Goal: Task Accomplishment & Management: Manage account settings

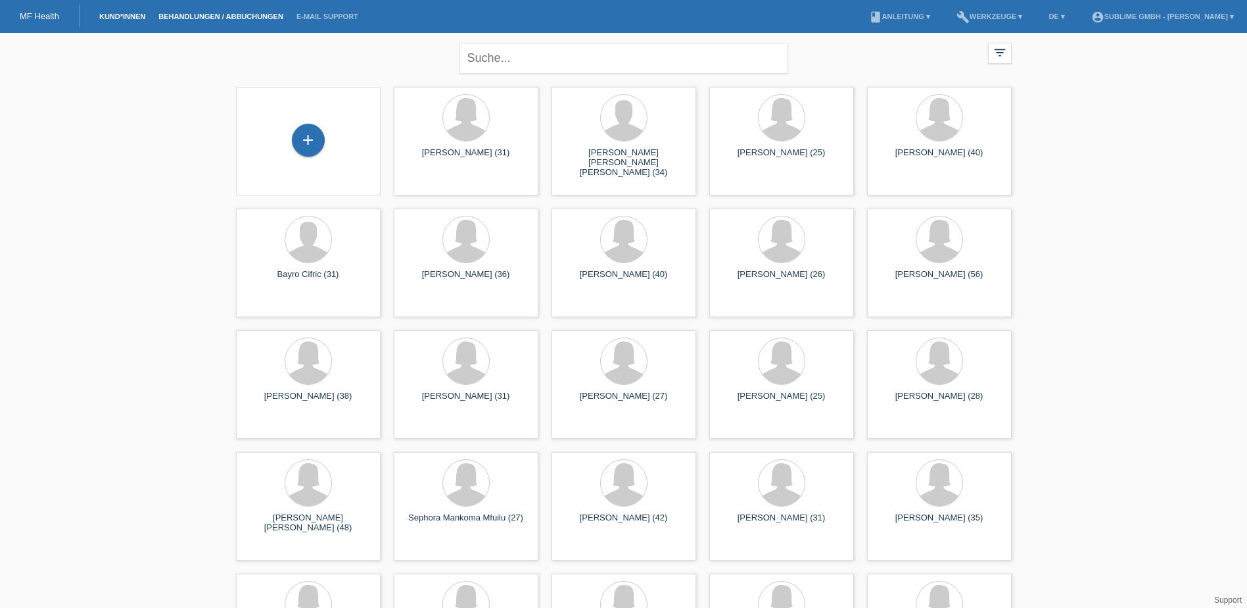
click at [218, 18] on link "Behandlungen / Abbuchungen" at bounding box center [221, 16] width 138 height 8
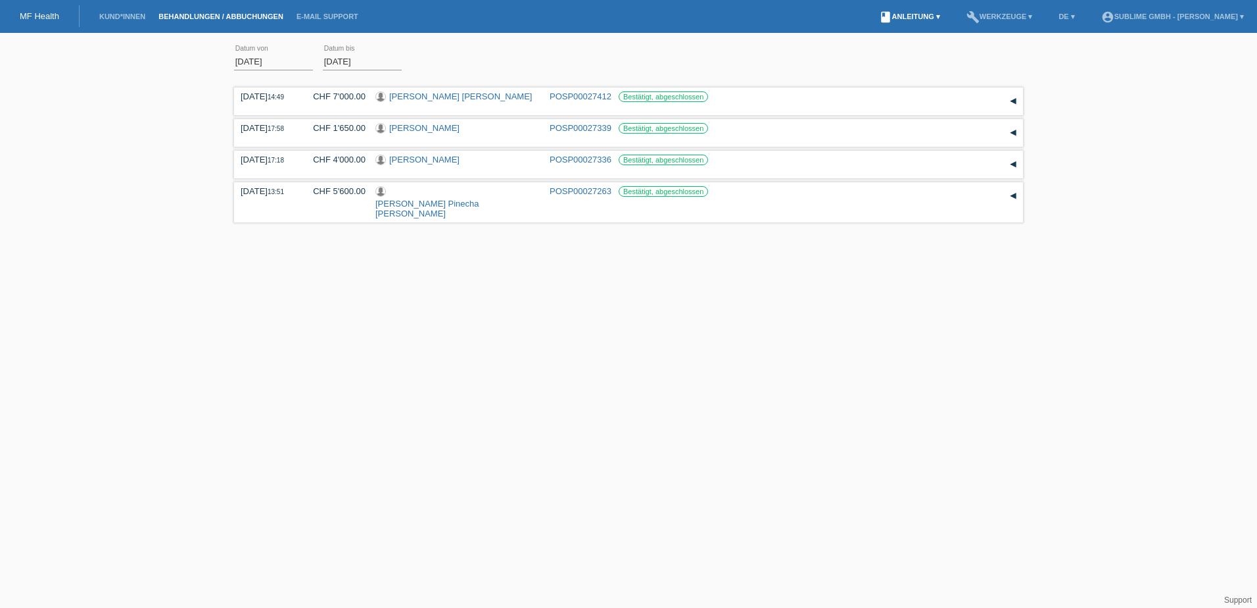
click at [925, 17] on link "book Anleitung ▾" at bounding box center [910, 16] width 74 height 8
click at [1025, 43] on div "01.09.2025 error Datum von 19.09.2025 error Datum bis Übernehmen 14:49 Datum" at bounding box center [628, 132] width 1257 height 187
click at [1017, 17] on link "build Werkzeuge ▾" at bounding box center [1000, 16] width 80 height 8
drag, startPoint x: 291, startPoint y: 59, endPoint x: 110, endPoint y: 30, distance: 183.1
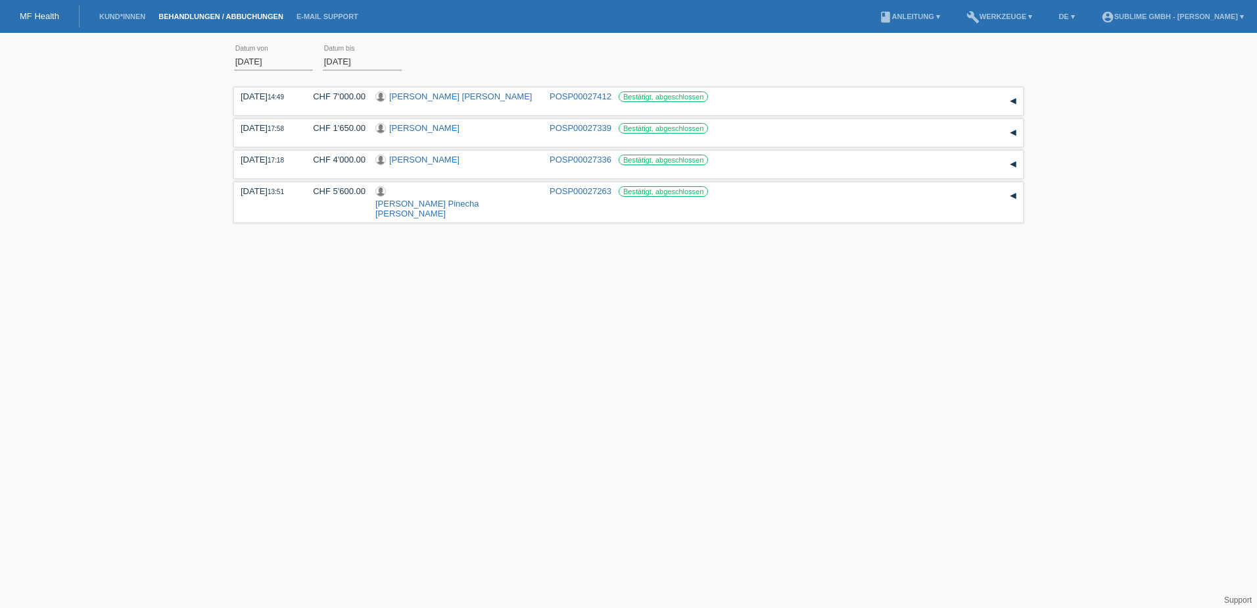
click at [110, 39] on body "MF Health Kund*innen Behandlungen / Abbuchungen E-Mail Support menu account_cir…" at bounding box center [628, 132] width 1257 height 187
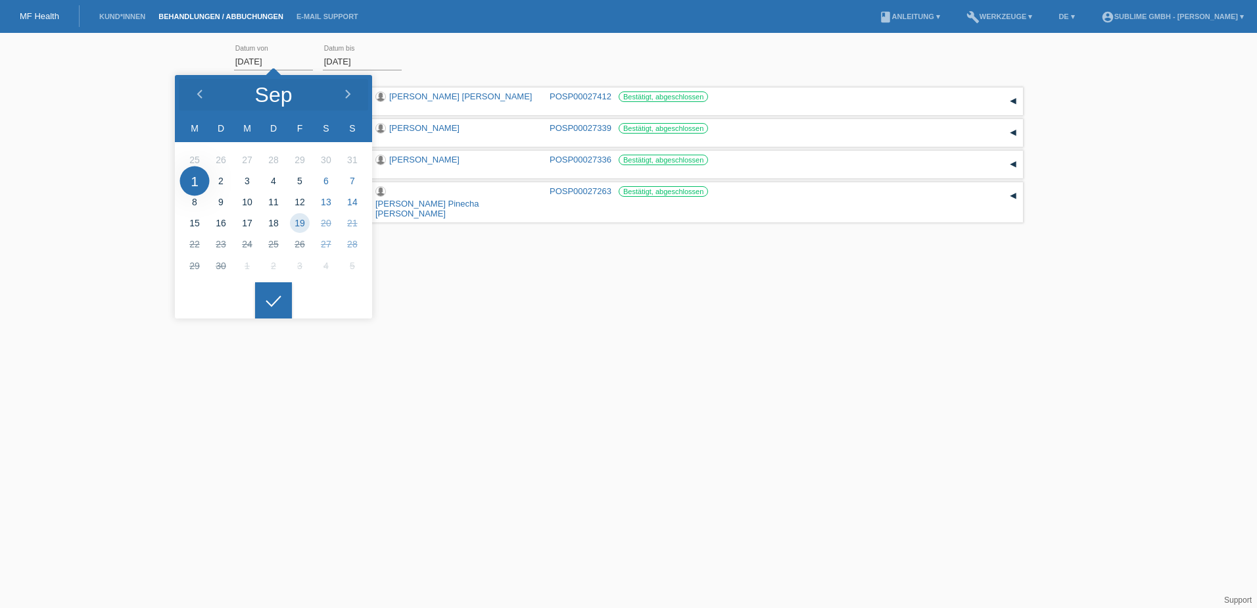
drag, startPoint x: 289, startPoint y: 64, endPoint x: 203, endPoint y: 60, distance: 86.9
click at [203, 60] on div "01.09.2025 error Datum von 19.09.2025 error Datum bis Übernehmen 14:49 Datum" at bounding box center [628, 132] width 1257 height 187
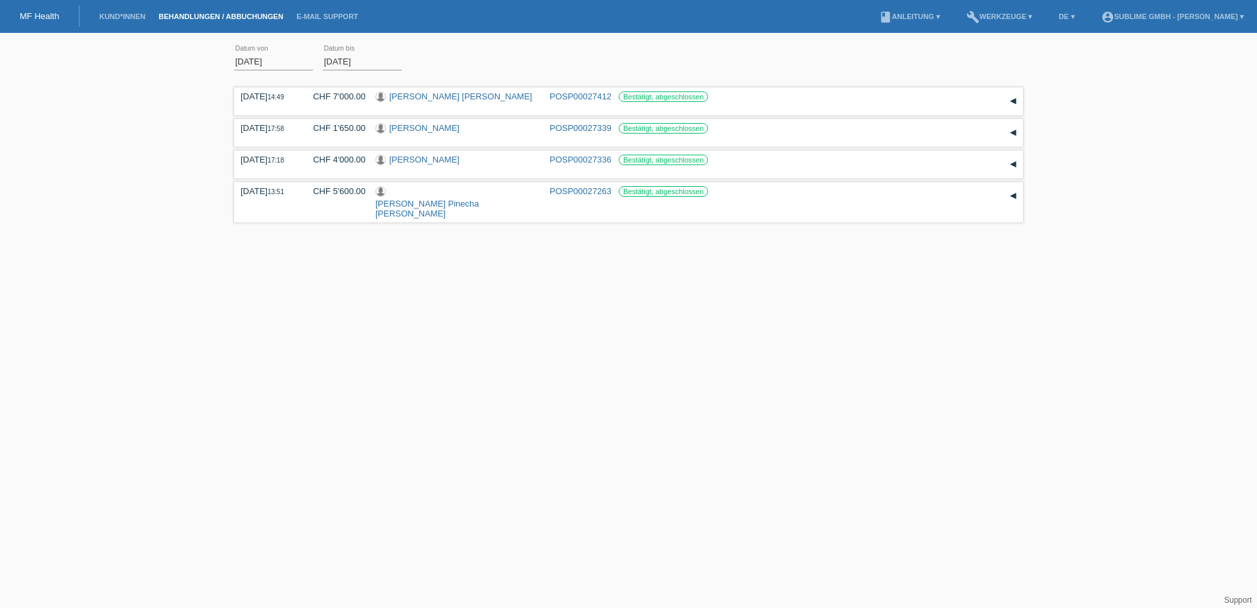
click at [258, 63] on input "01.09.2025" at bounding box center [273, 61] width 79 height 16
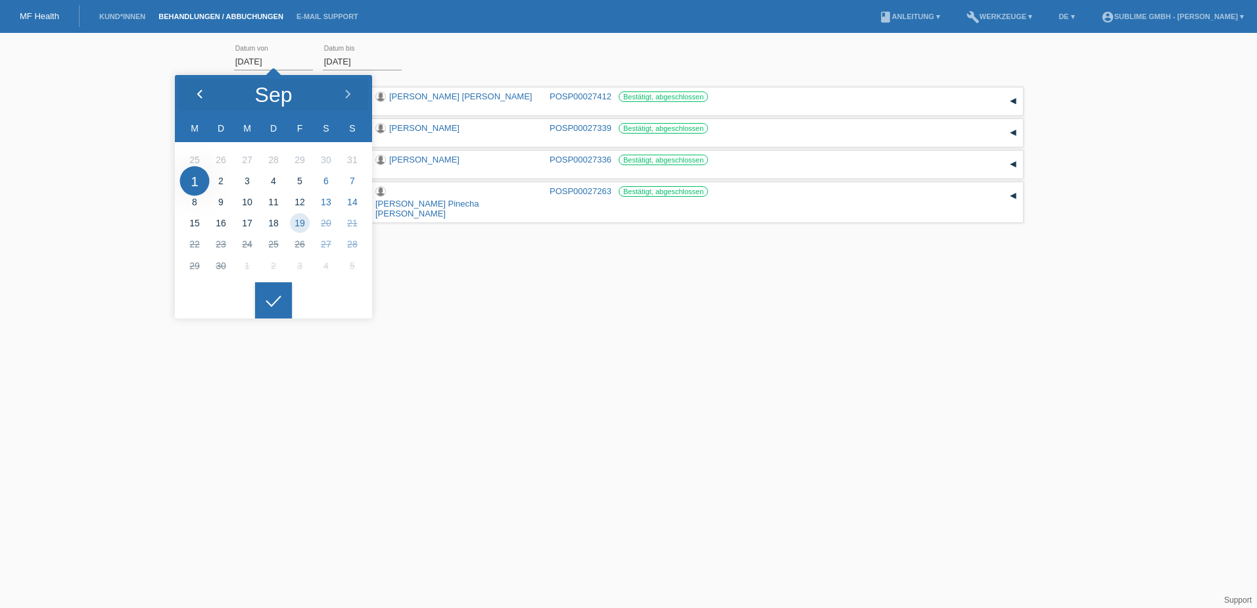
click at [196, 95] on icon at bounding box center [200, 94] width 11 height 11
click at [550, 226] on html "MF Health Kund*innen Behandlungen / Abbuchungen E-Mail Support menu account_cir…" at bounding box center [628, 113] width 1257 height 226
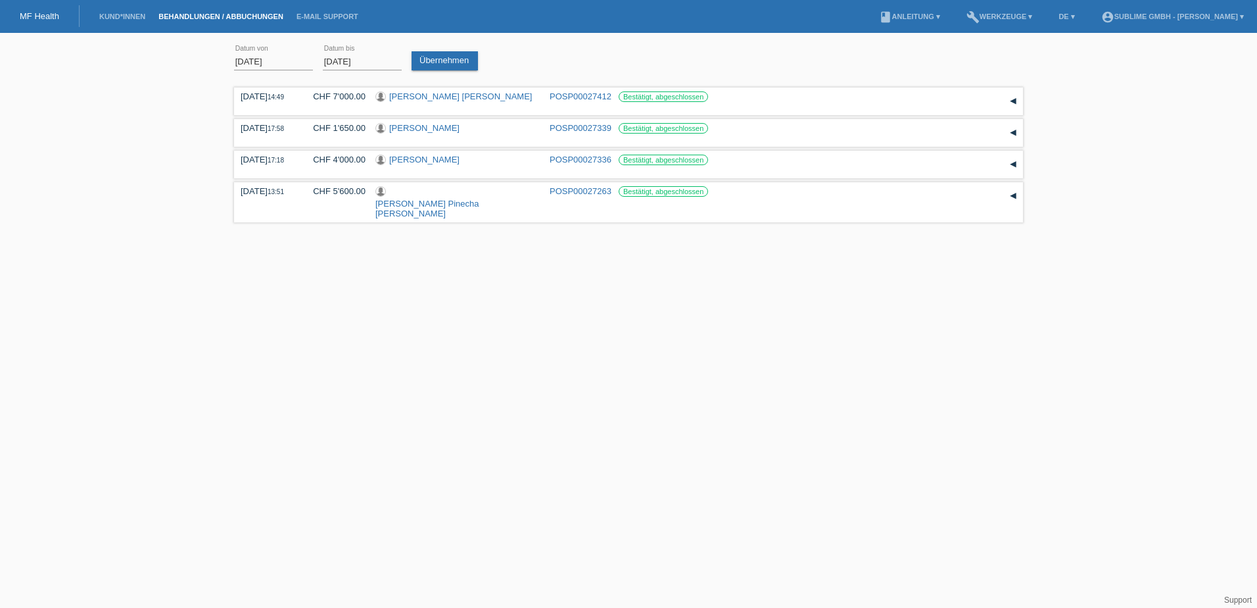
click at [334, 60] on input "19.09.2025" at bounding box center [362, 61] width 79 height 16
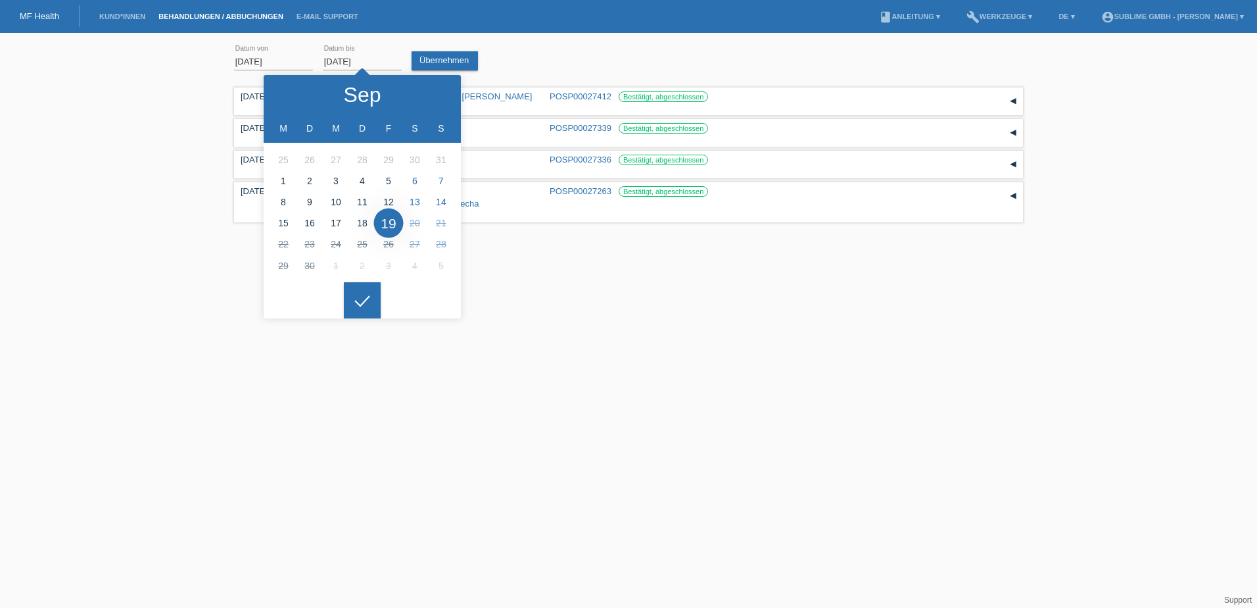
click at [517, 226] on html "MF Health Kund*innen Behandlungen / Abbuchungen E-Mail Support menu account_cir…" at bounding box center [628, 113] width 1257 height 226
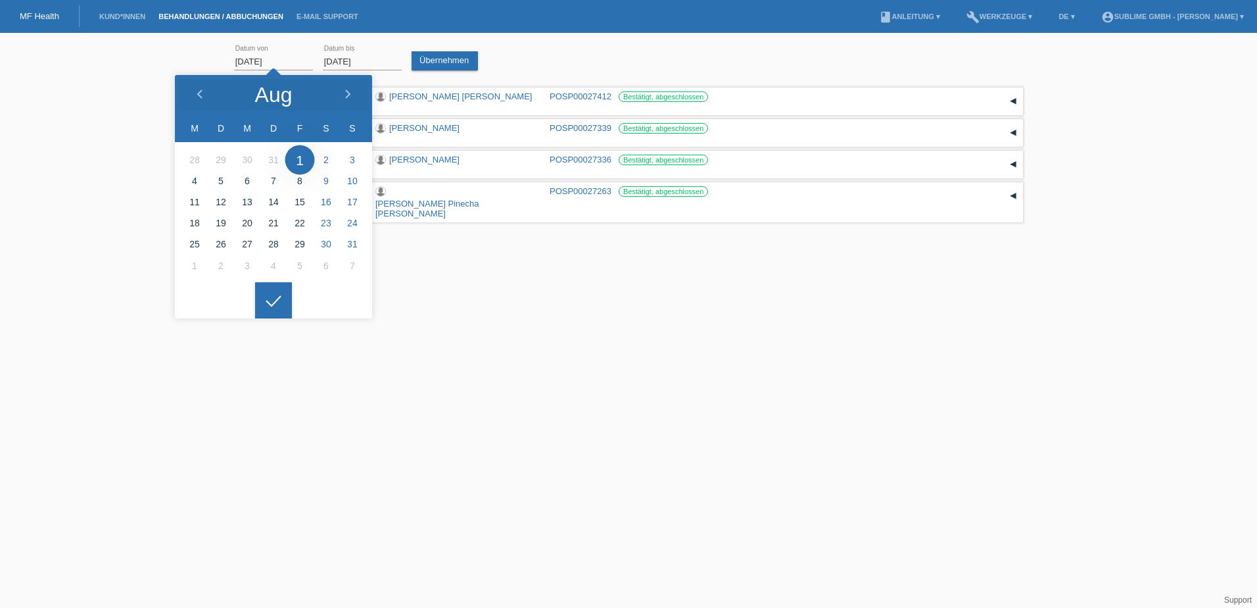
drag, startPoint x: 276, startPoint y: 59, endPoint x: 214, endPoint y: 53, distance: 61.4
click at [214, 53] on div "01.08.2025 error Datum von 19.09.2025 error Datum bis Übernehmen 14:49 Datum" at bounding box center [628, 132] width 1257 height 187
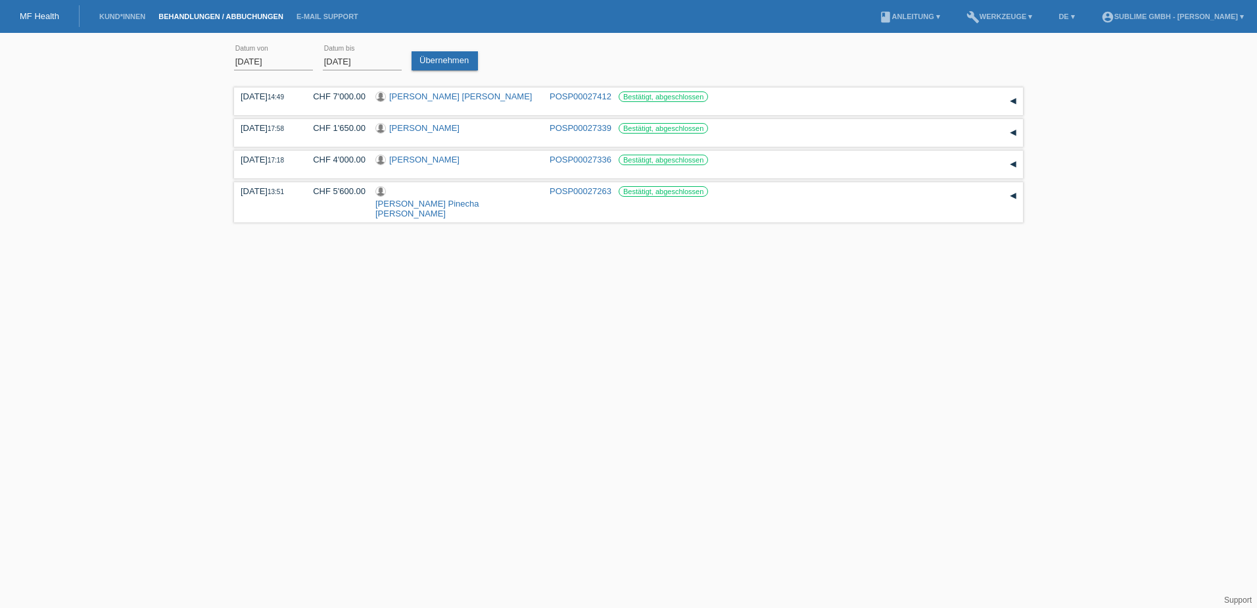
click at [243, 59] on input "01.08.2025" at bounding box center [273, 61] width 79 height 16
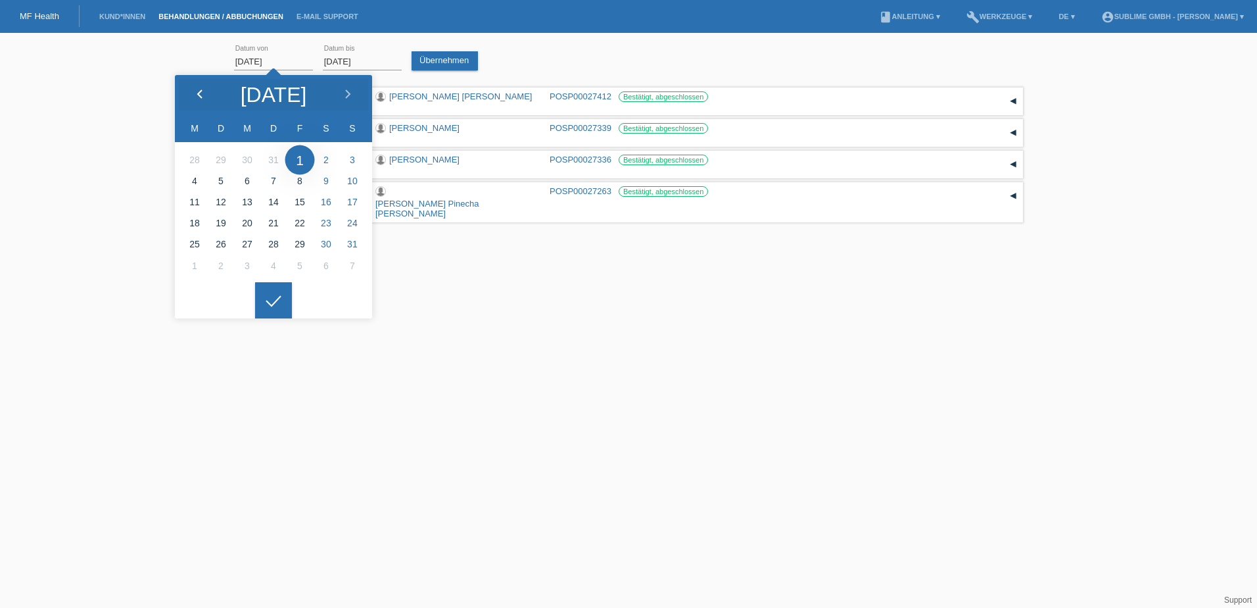
click at [200, 97] on polyline at bounding box center [200, 94] width 4 height 8
type input "01.07.2025"
click at [283, 301] on div at bounding box center [273, 300] width 37 height 37
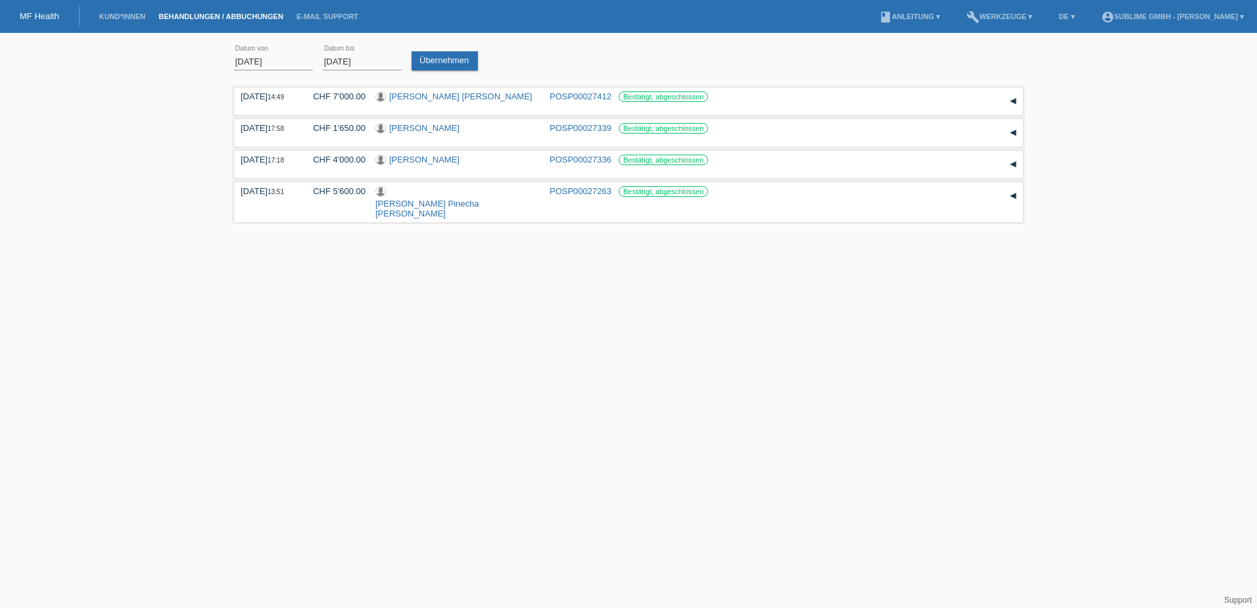
click at [450, 50] on div "Übernehmen" at bounding box center [448, 54] width 72 height 31
click at [449, 64] on link "Übernehmen" at bounding box center [445, 60] width 66 height 19
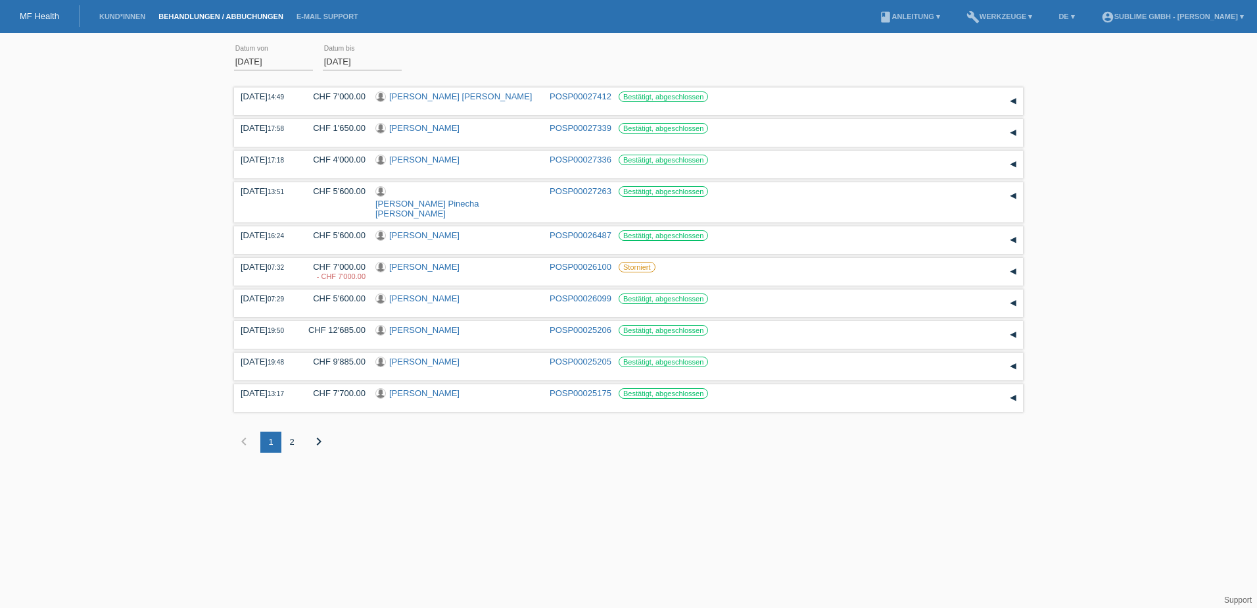
click at [288, 431] on div "2" at bounding box center [291, 441] width 21 height 21
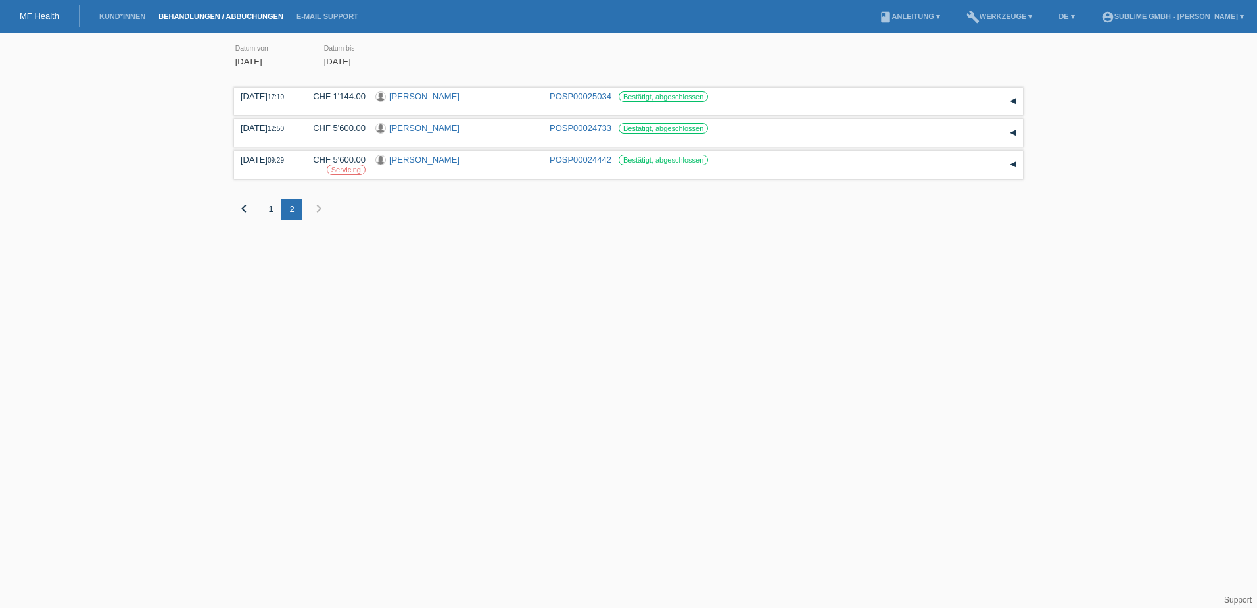
click at [274, 208] on div "1" at bounding box center [270, 209] width 21 height 21
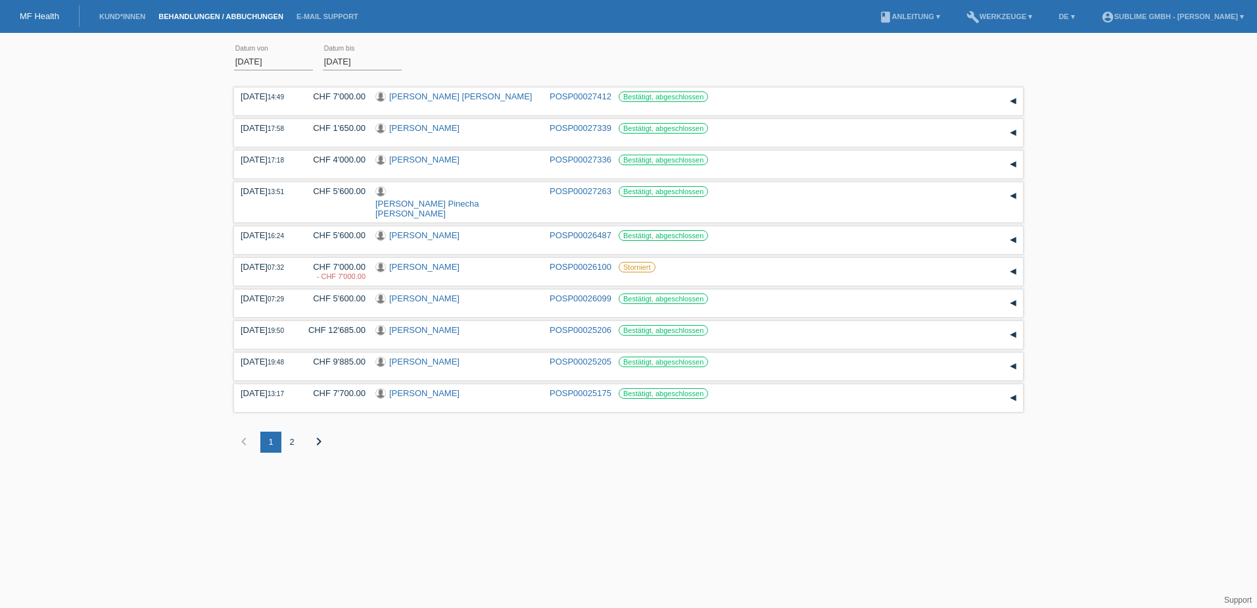
click at [43, 14] on link "MF Health" at bounding box center [39, 16] width 39 height 10
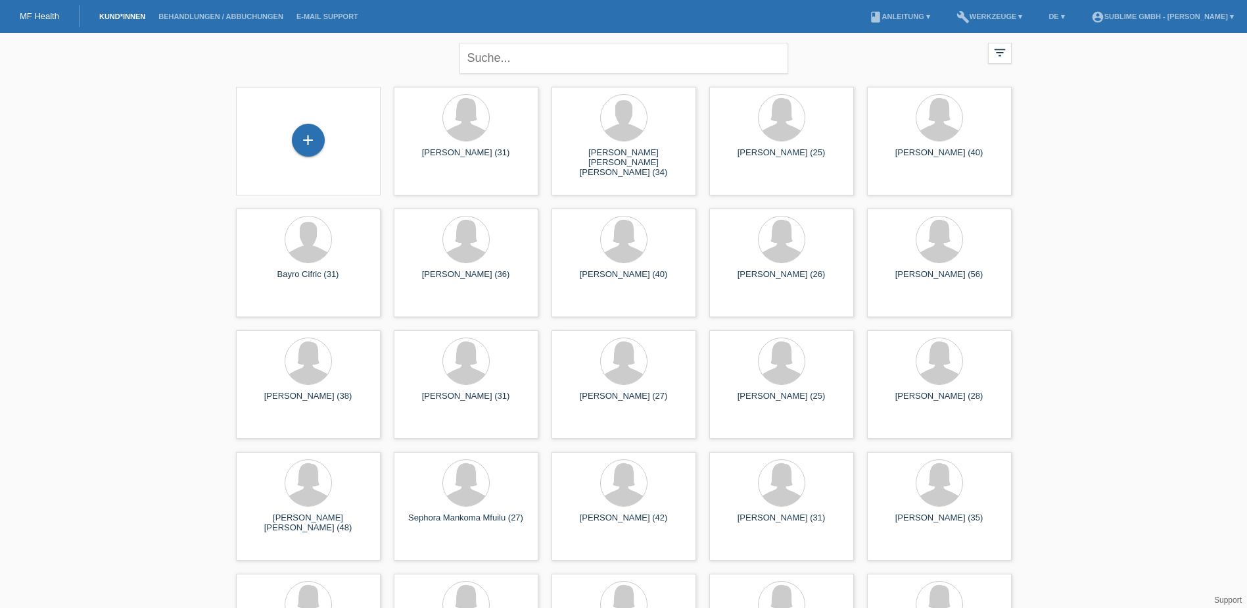
click at [216, 24] on li "Behandlungen / Abbuchungen" at bounding box center [221, 17] width 138 height 34
click at [220, 16] on link "Behandlungen / Abbuchungen" at bounding box center [221, 16] width 138 height 8
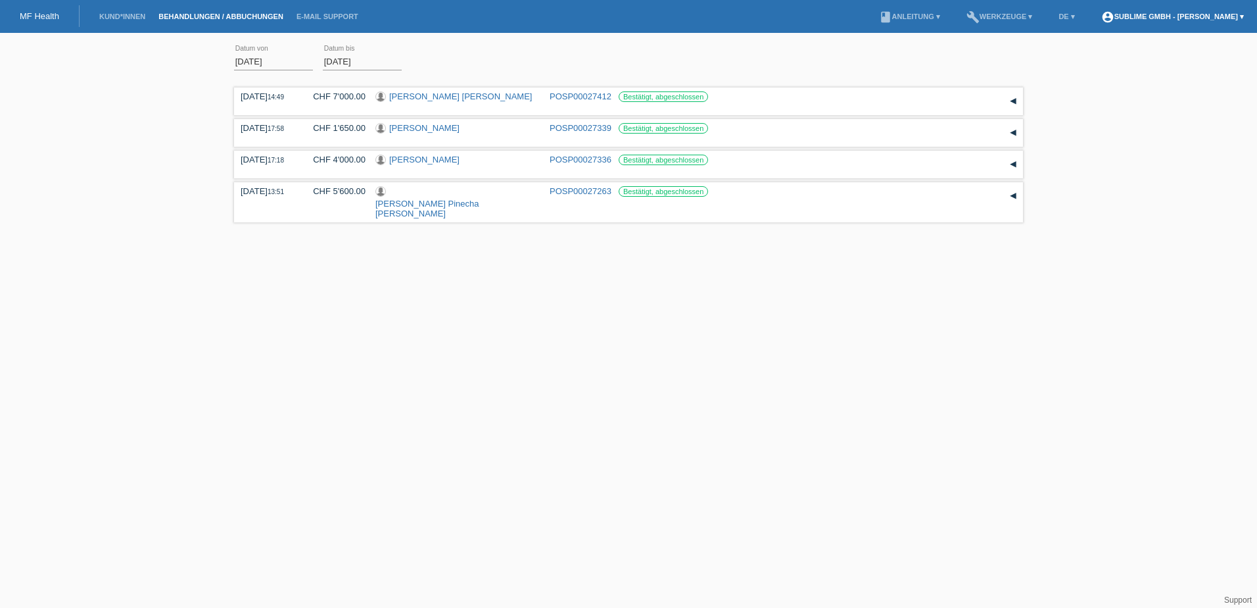
click at [1138, 18] on link "account_circle Sublime GmbH - [PERSON_NAME] ▾" at bounding box center [1173, 16] width 156 height 8
click at [306, 226] on html "MF Health Kund*innen Behandlungen / Abbuchungen E-Mail Support menu account_cir…" at bounding box center [628, 113] width 1257 height 226
click at [233, 12] on link "Behandlungen / Abbuchungen" at bounding box center [221, 16] width 138 height 8
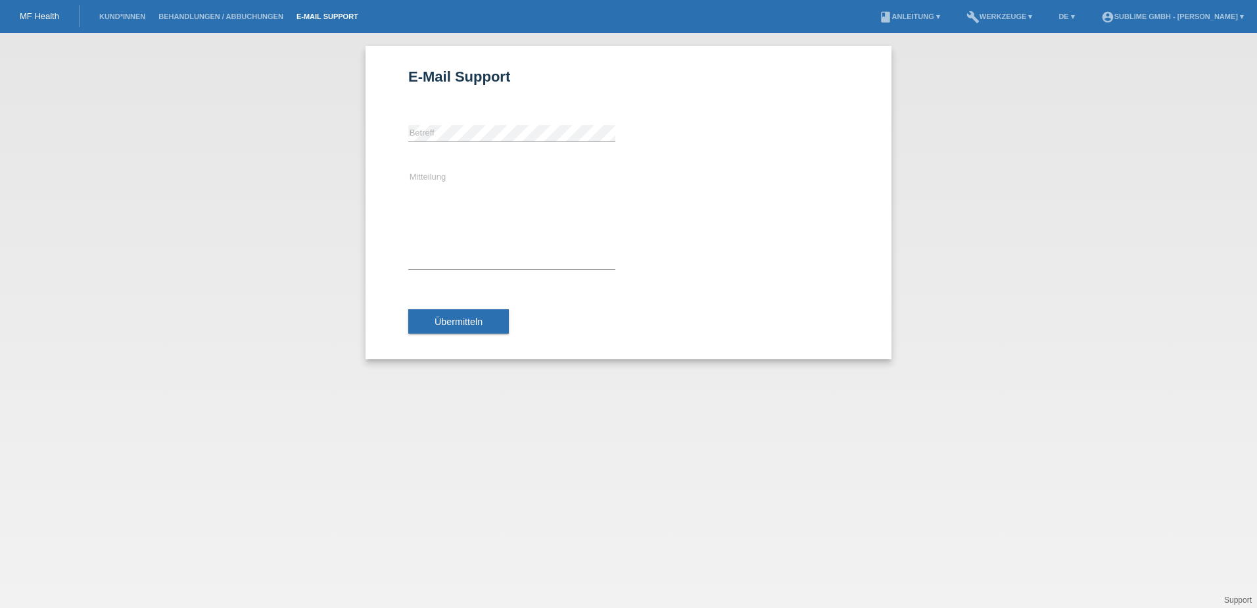
click at [216, 14] on link "Behandlungen / Abbuchungen" at bounding box center [221, 16] width 138 height 8
